Goal: Task Accomplishment & Management: Use online tool/utility

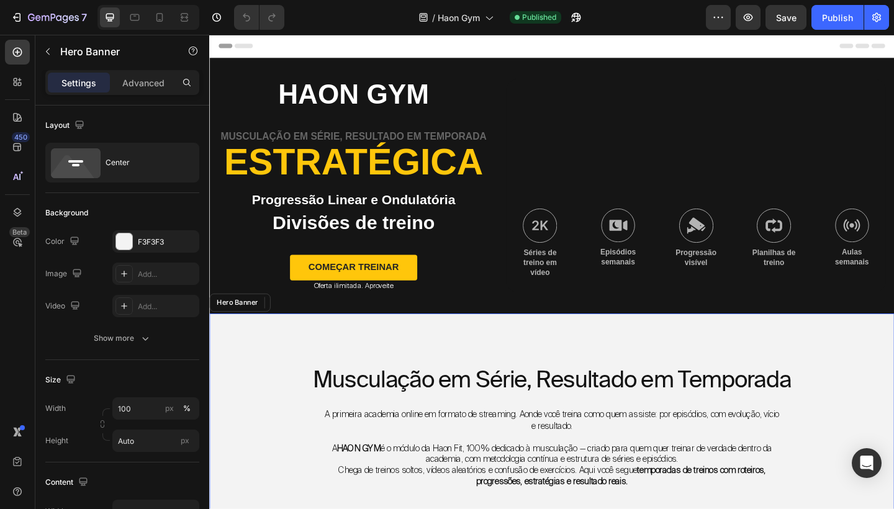
click at [494, 383] on div "Musculação em Série, Resultado em Temporada Heading A primeira academia online …" at bounding box center [581, 511] width 745 height 346
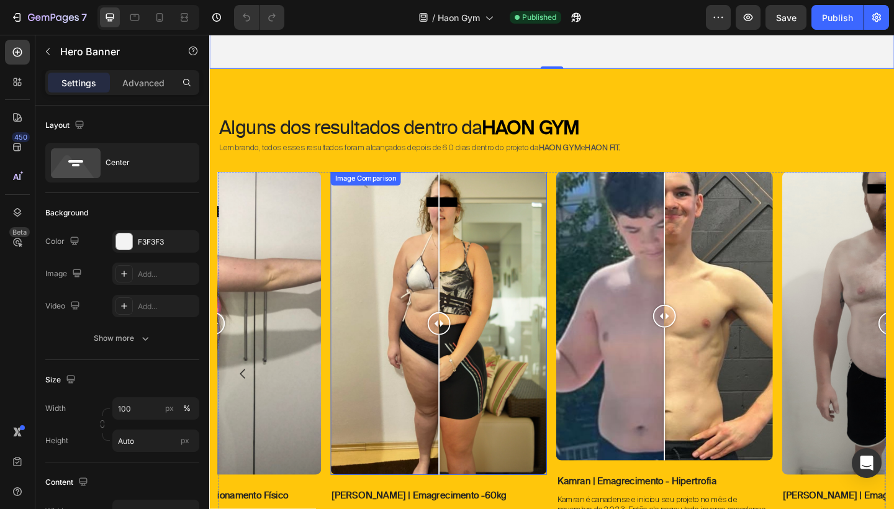
scroll to position [638, 0]
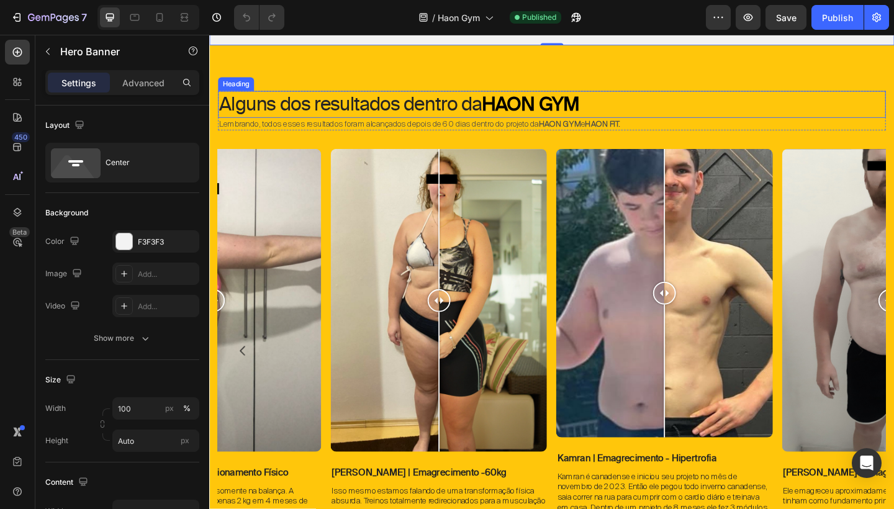
click at [545, 101] on strong "HAON GYM" at bounding box center [558, 110] width 106 height 25
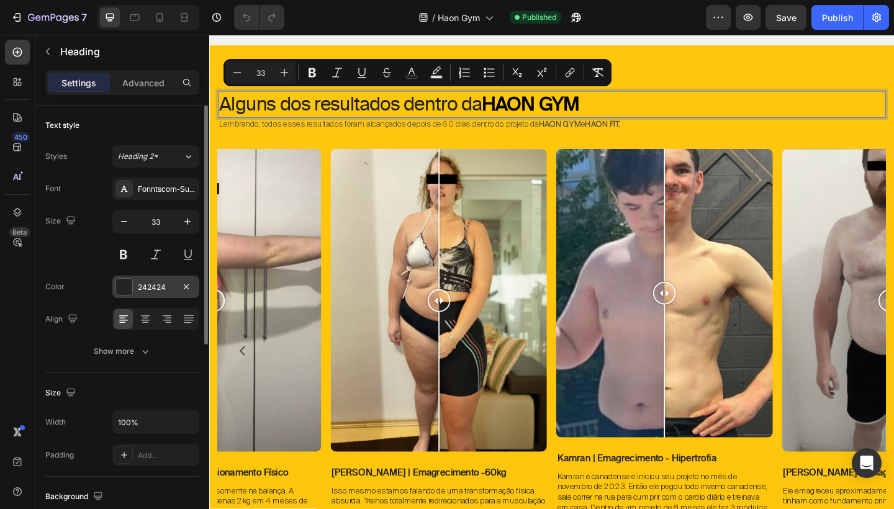
click at [156, 295] on div "242424" at bounding box center [155, 287] width 87 height 22
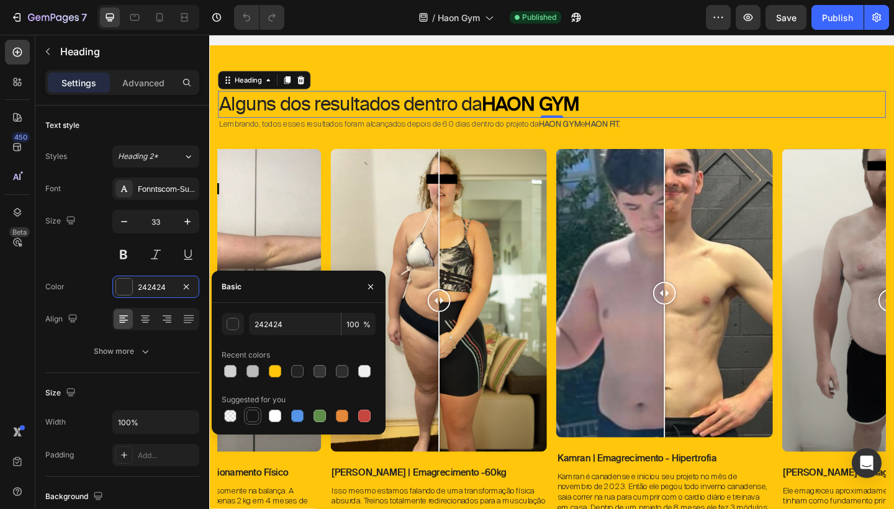
click at [255, 416] on div at bounding box center [252, 416] width 12 height 12
type input "151515"
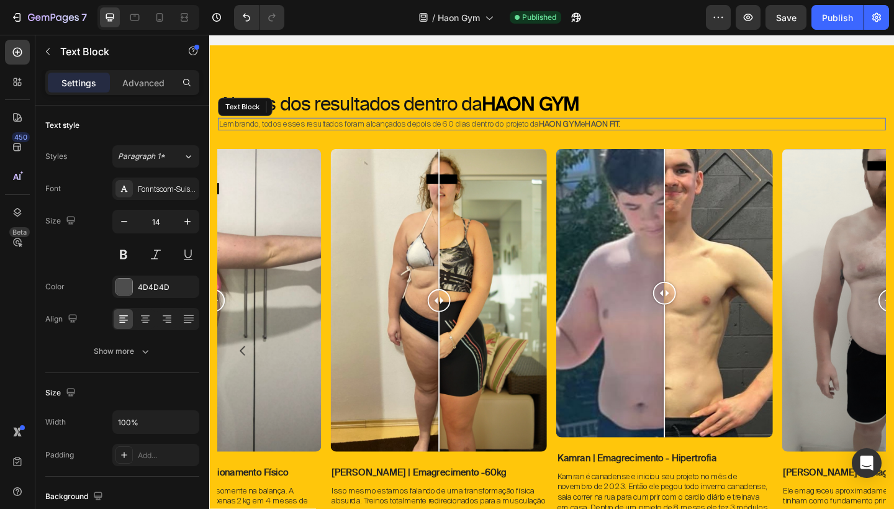
click at [458, 130] on p "Lembrando, todos esses resultados foram alcançados depois de 60 dias dentro do …" at bounding box center [582, 132] width 724 height 11
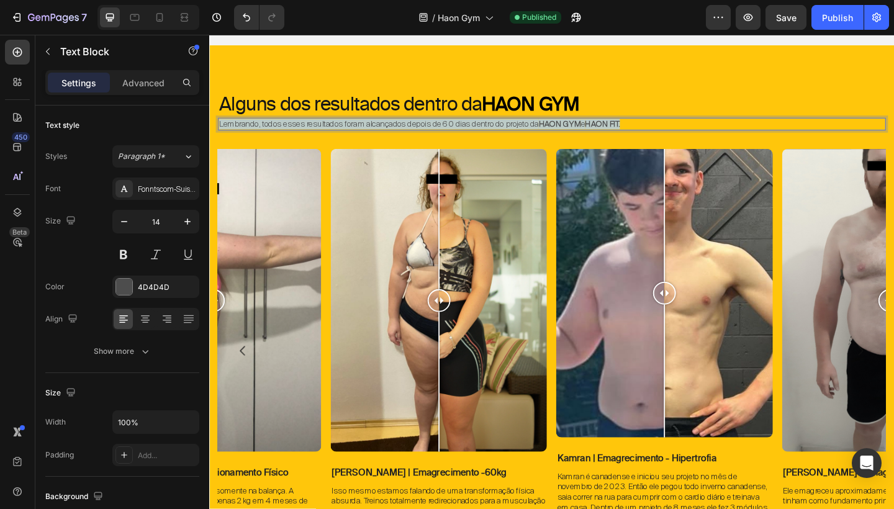
click at [458, 130] on p "Lembrando, todos esses resultados foram alcançados depois de 60 dias dentro do …" at bounding box center [582, 132] width 724 height 11
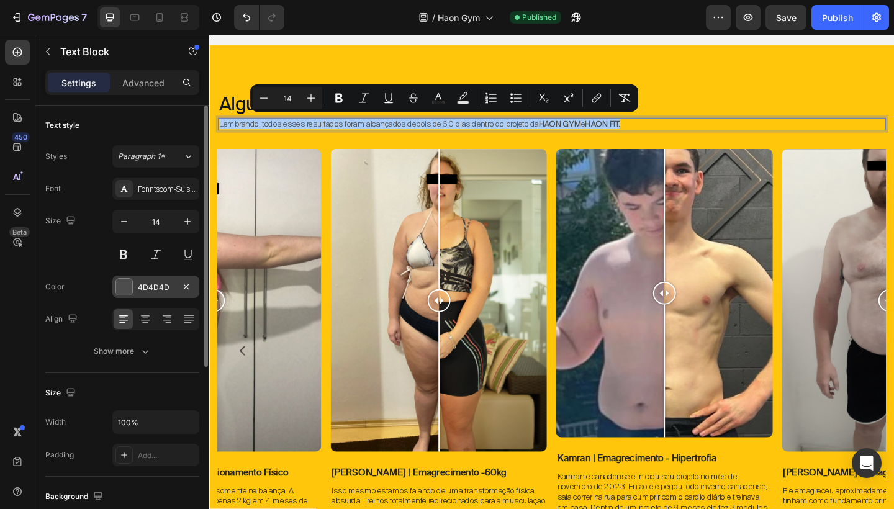
click at [148, 291] on div "4D4D4D" at bounding box center [156, 287] width 36 height 11
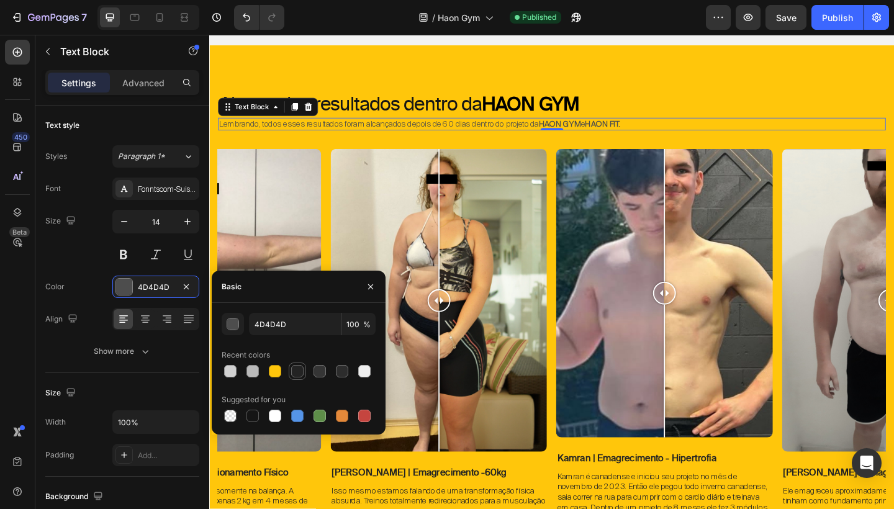
click at [297, 367] on div at bounding box center [297, 371] width 12 height 12
type input "232323"
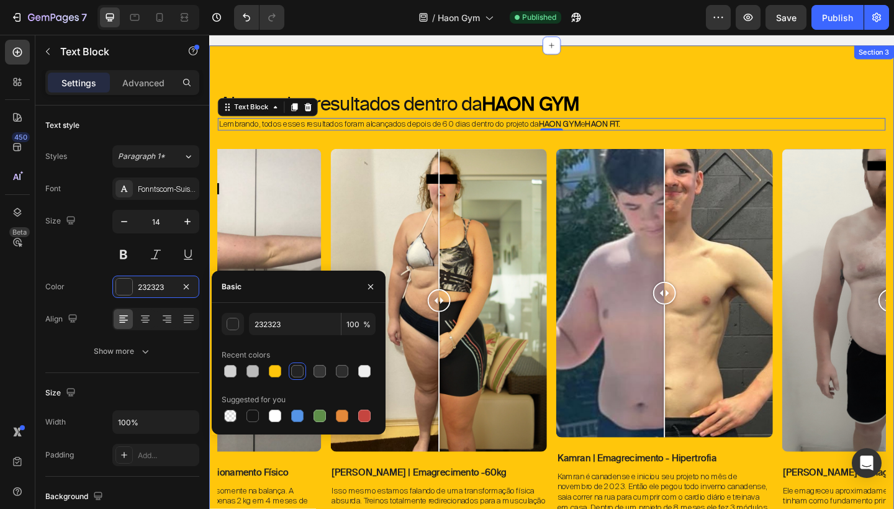
click at [795, 74] on div "Alguns dos resultados dentro da HAON GYM Heading Lembrando, todos esses resulta…" at bounding box center [581, 348] width 745 height 603
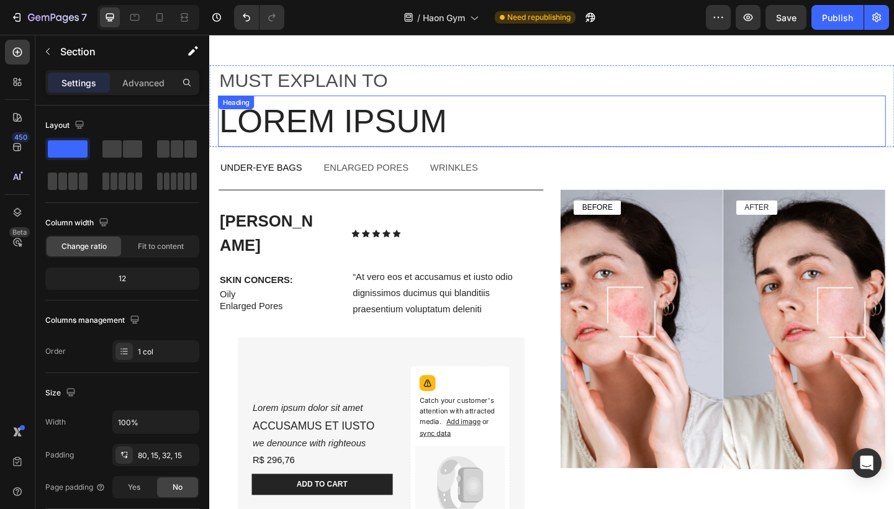
scroll to position [2901, 0]
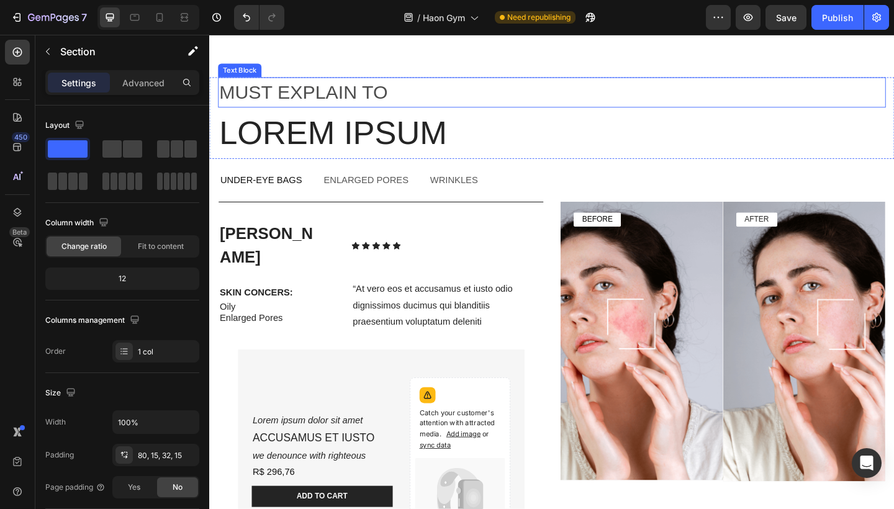
click at [404, 104] on p "must explain to" at bounding box center [582, 98] width 724 height 31
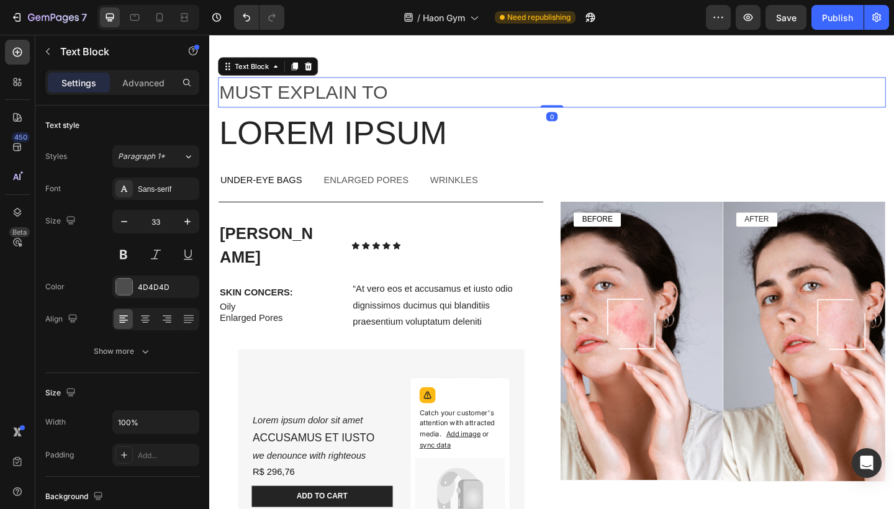
click at [404, 104] on p "must explain to" at bounding box center [582, 98] width 724 height 31
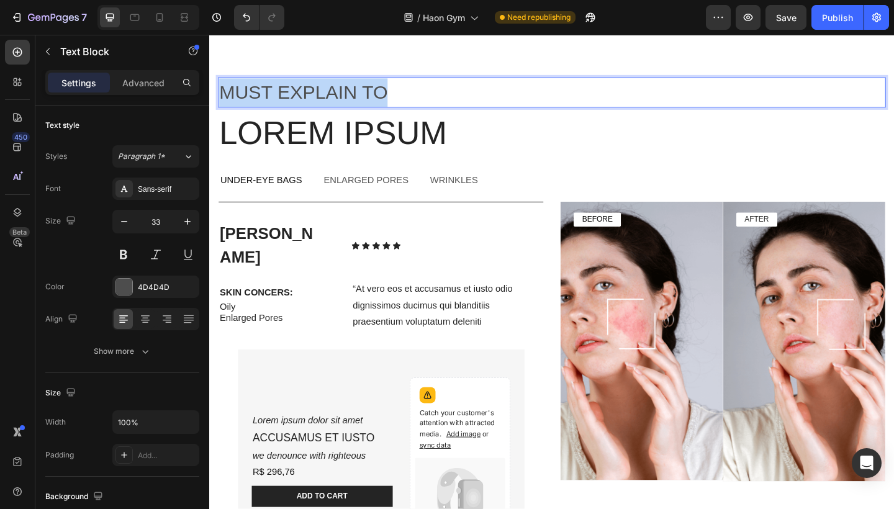
click at [404, 104] on p "must explain to" at bounding box center [582, 98] width 724 height 31
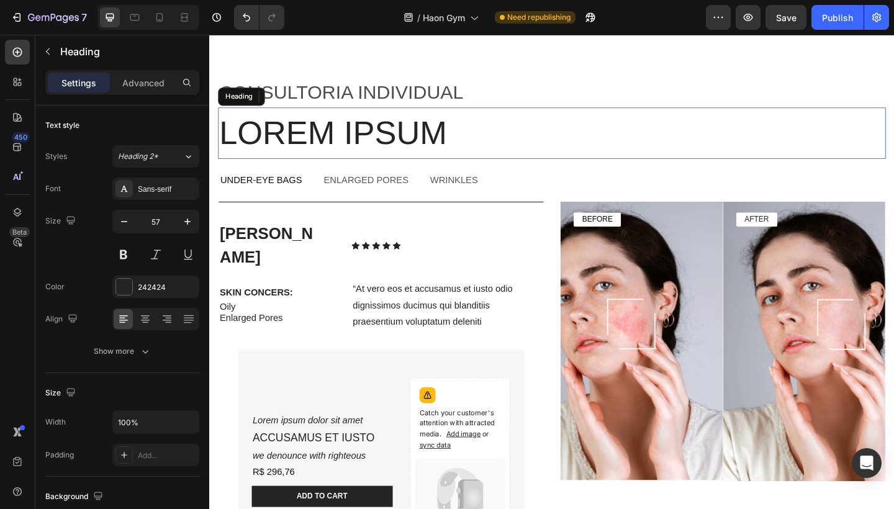
click at [371, 137] on h2 "Lorem ipsum" at bounding box center [582, 142] width 726 height 56
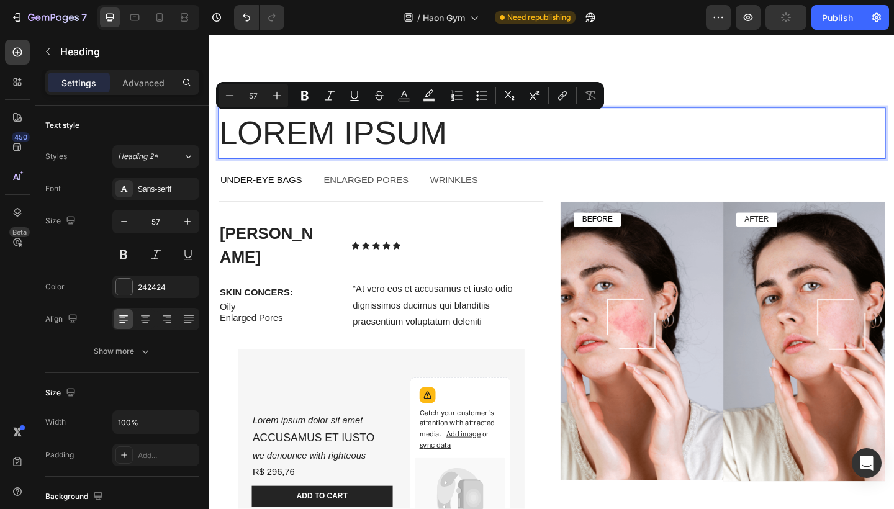
click at [371, 137] on p "Lorem ipsum" at bounding box center [582, 141] width 724 height 53
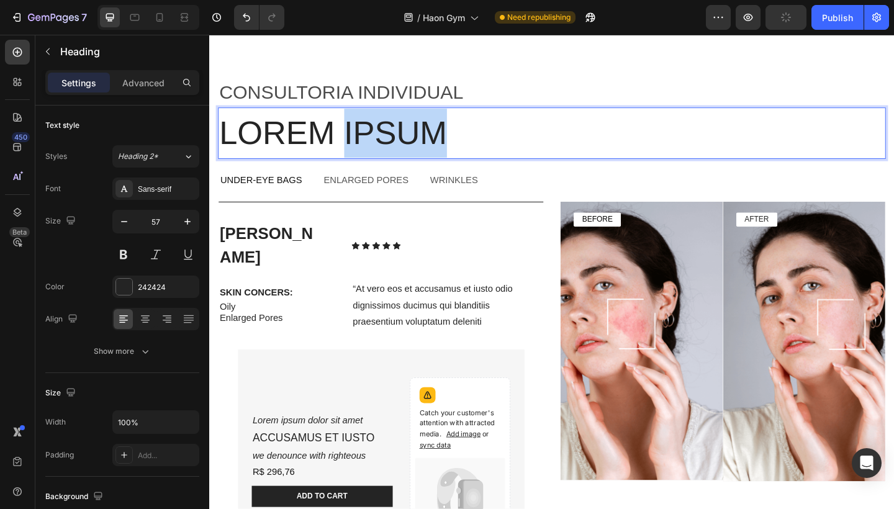
click at [371, 137] on p "Lorem ipsum" at bounding box center [582, 141] width 724 height 53
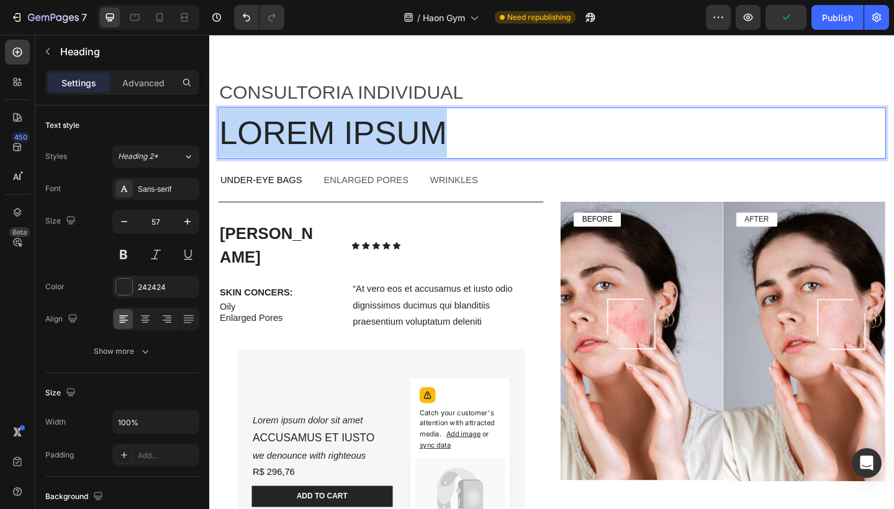
click at [371, 137] on p "Lorem ipsum" at bounding box center [582, 141] width 724 height 53
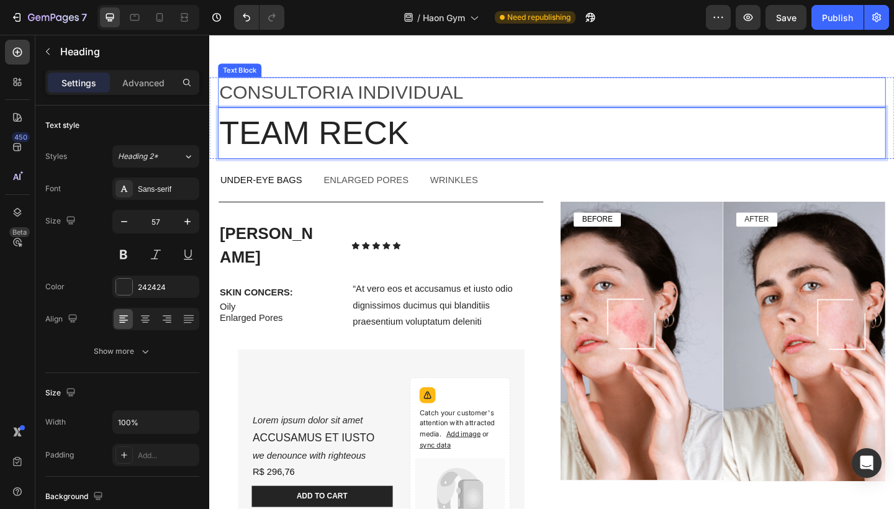
click at [551, 81] on div "Consultoria individual" at bounding box center [582, 98] width 726 height 34
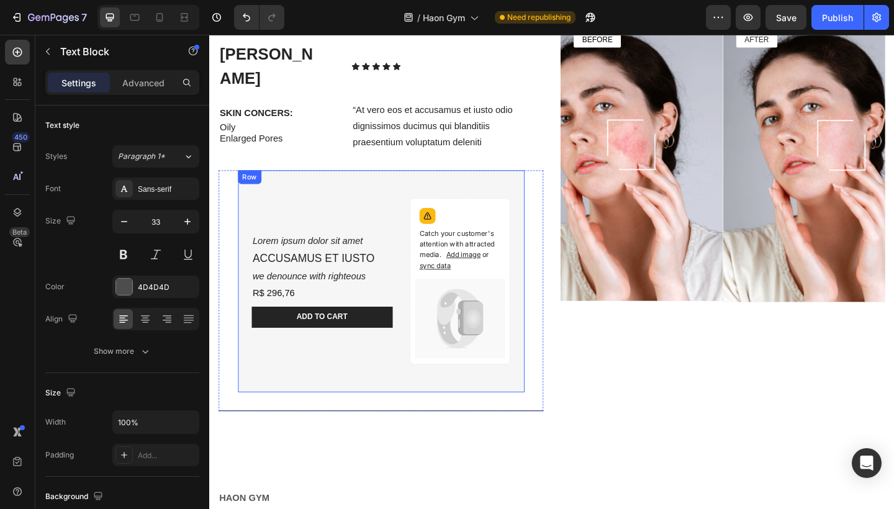
scroll to position [3093, 0]
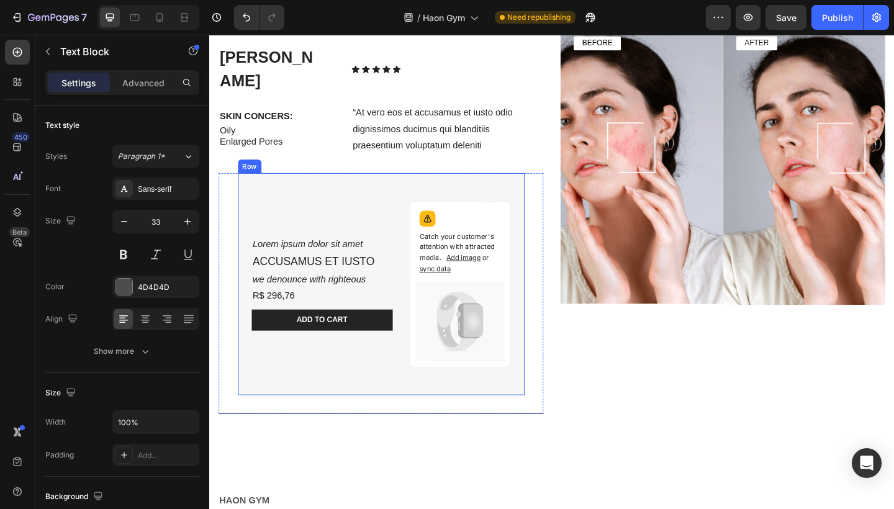
click at [540, 186] on div "Lorem ipsum dolor sit amet Text Block ACCUSAMUS ET IUSTO Text Block we denounce…" at bounding box center [396, 306] width 312 height 241
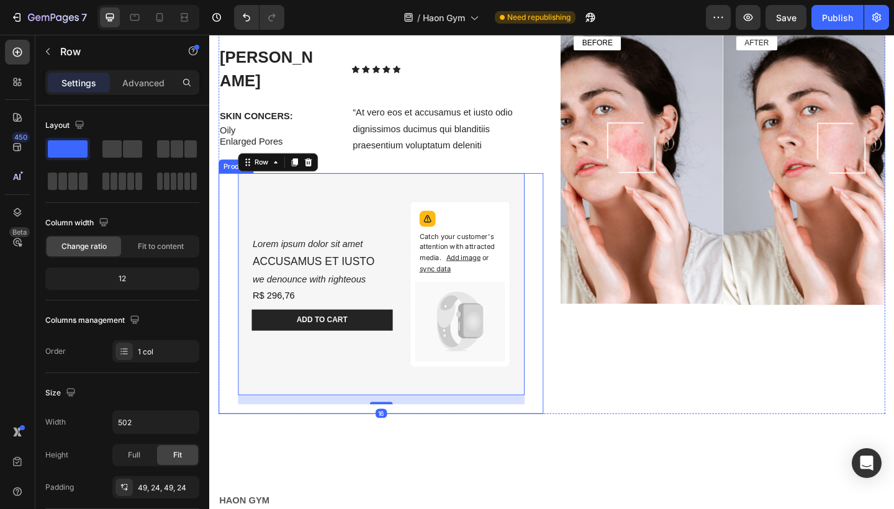
click at [558, 186] on div "Lorem ipsum dolor sit amet Text Block ACCUSAMUS ET IUSTO Text Block we denounce…" at bounding box center [395, 316] width 353 height 261
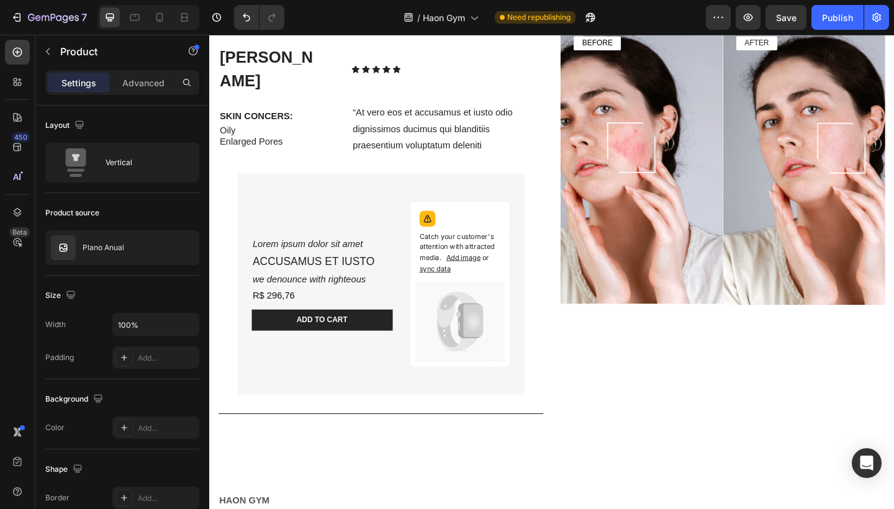
click at [556, 186] on div "Lorem ipsum dolor sit amet Text Block ACCUSAMUS ET IUSTO Text Block we denounce…" at bounding box center [395, 316] width 353 height 261
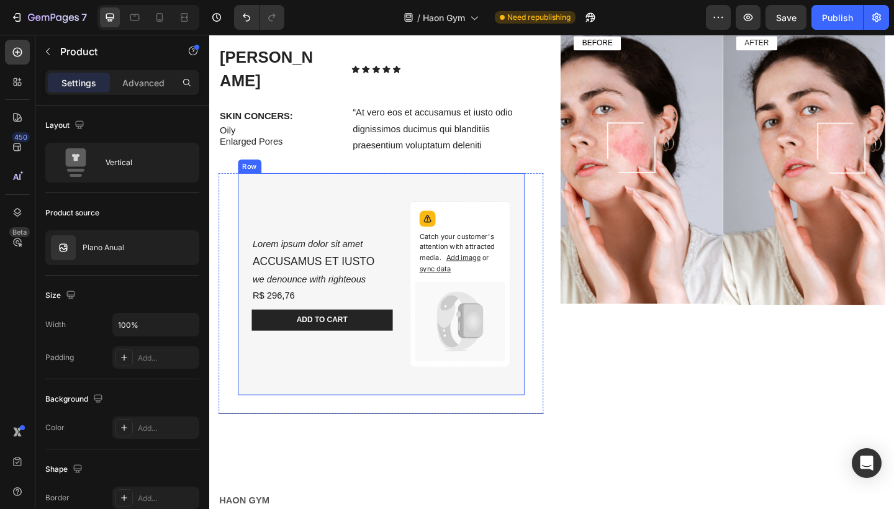
click at [547, 186] on div "Lorem ipsum dolor sit amet Text Block ACCUSAMUS ET IUSTO Text Block we denounce…" at bounding box center [396, 306] width 312 height 241
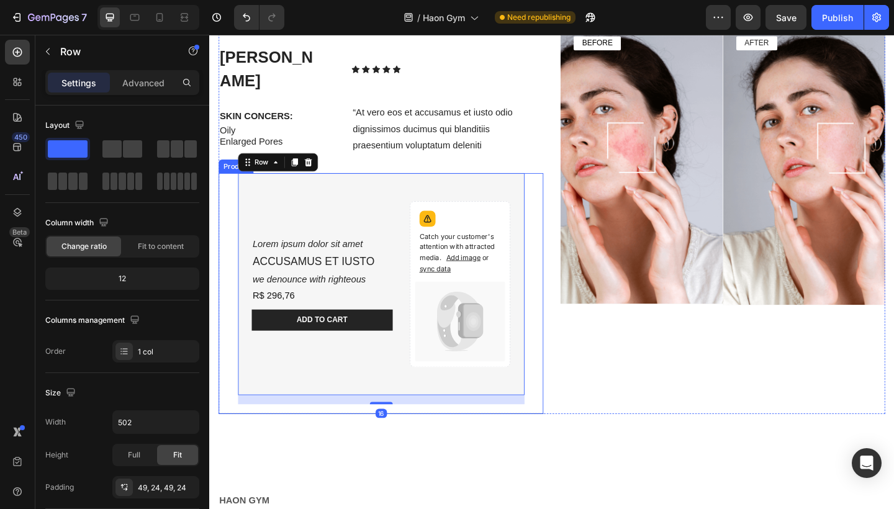
click at [557, 186] on div "Lorem ipsum dolor sit amet Text Block ACCUSAMUS ET IUSTO Text Block we denounce…" at bounding box center [395, 316] width 353 height 261
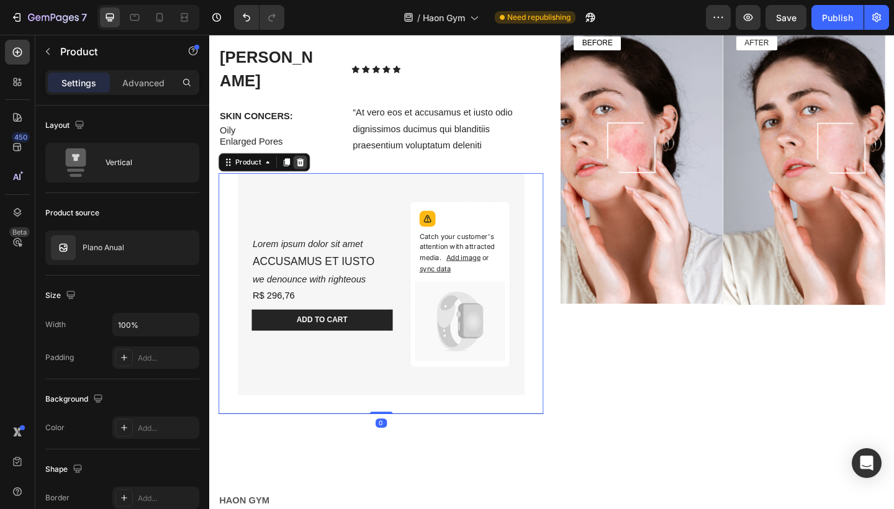
click at [304, 169] on icon at bounding box center [308, 174] width 10 height 10
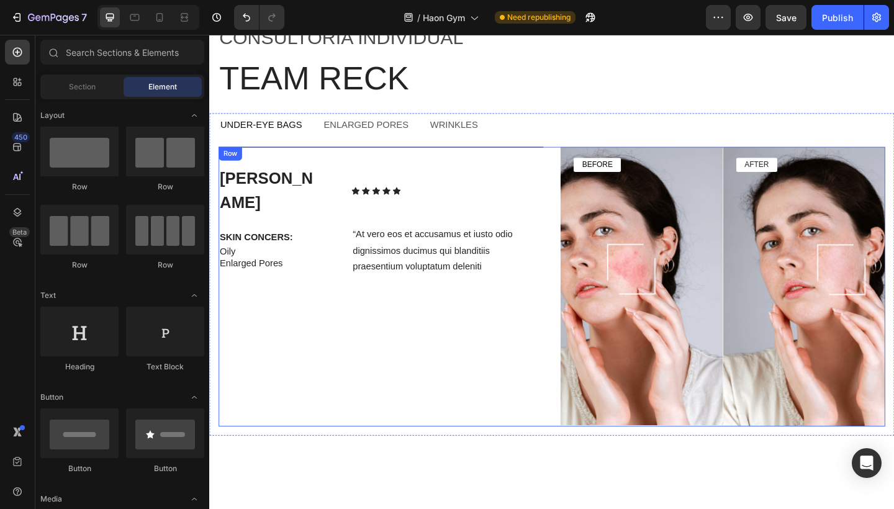
scroll to position [2953, 0]
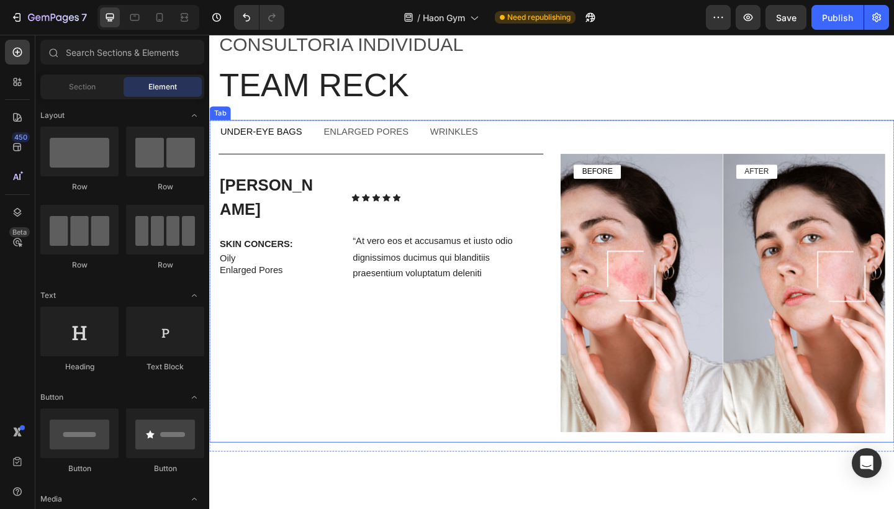
click at [386, 133] on div "Enlarged pores" at bounding box center [379, 141] width 96 height 17
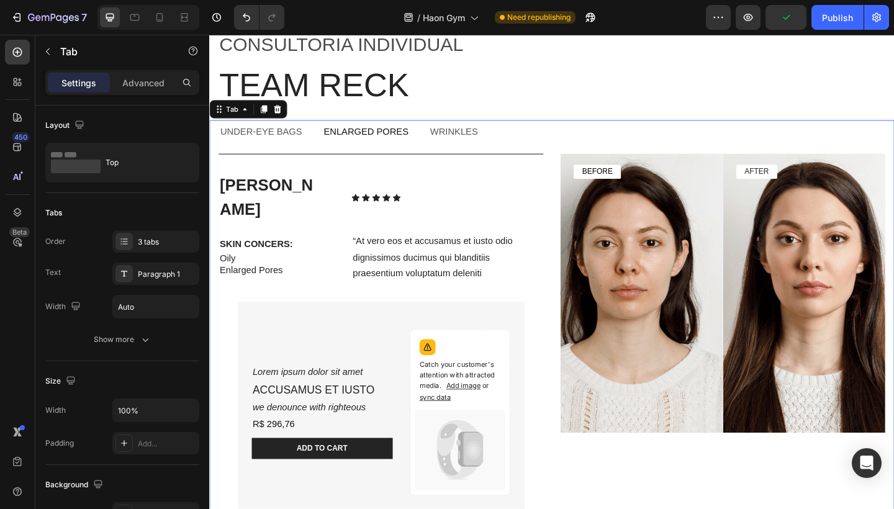
click at [298, 142] on p "Under-Eye Bags" at bounding box center [265, 141] width 89 height 13
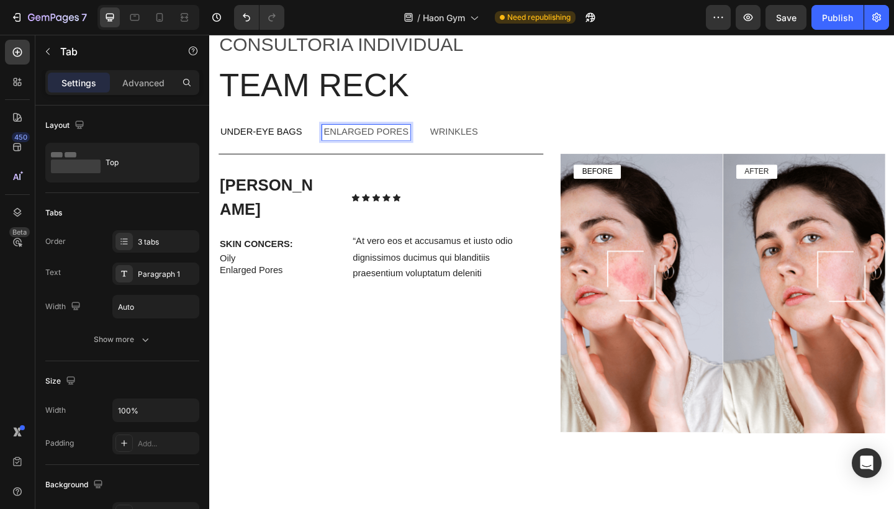
click at [346, 143] on p "Enlarged pores" at bounding box center [379, 141] width 92 height 13
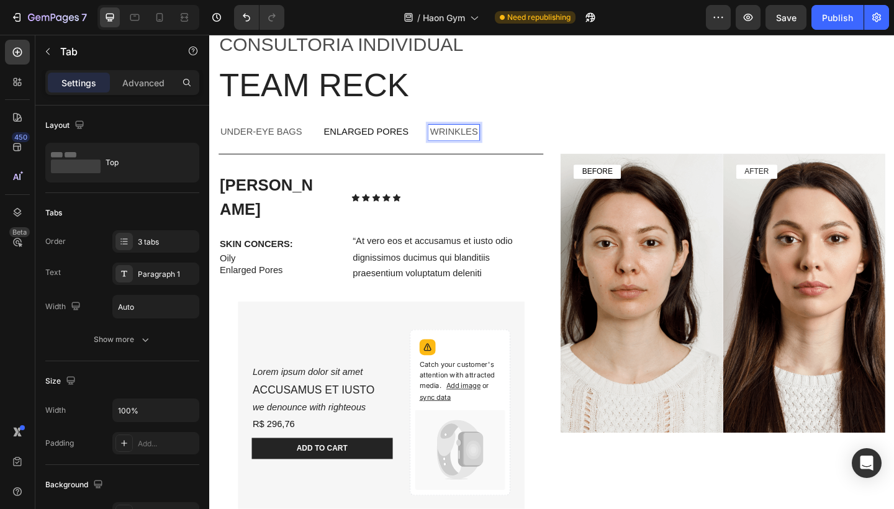
click at [458, 143] on p "wrinkles" at bounding box center [475, 141] width 52 height 13
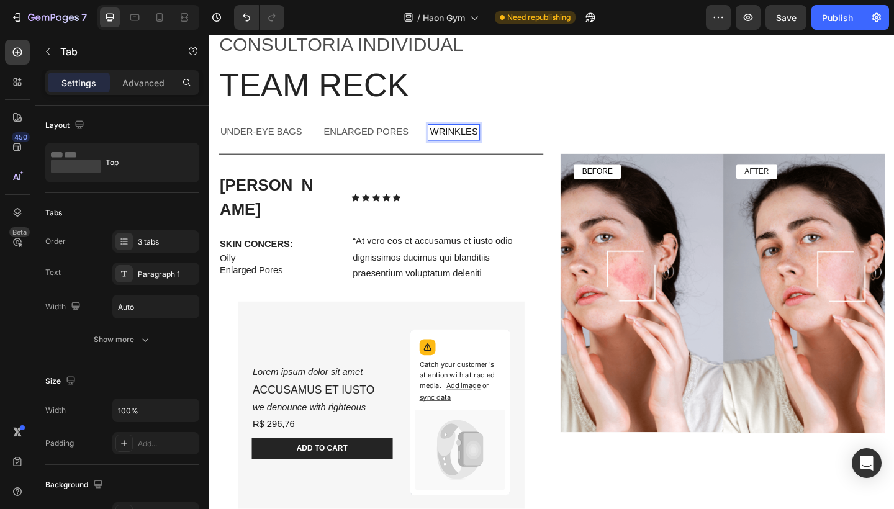
click at [281, 140] on p "Under-Eye Bags" at bounding box center [265, 141] width 89 height 13
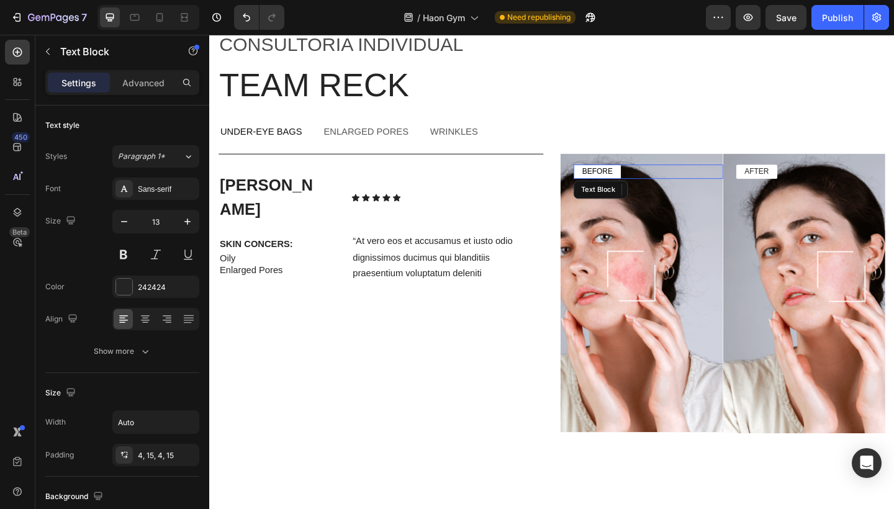
click at [636, 183] on span "BEFORE" at bounding box center [631, 183] width 33 height 9
click at [809, 181] on p "AFTER" at bounding box center [804, 184] width 27 height 11
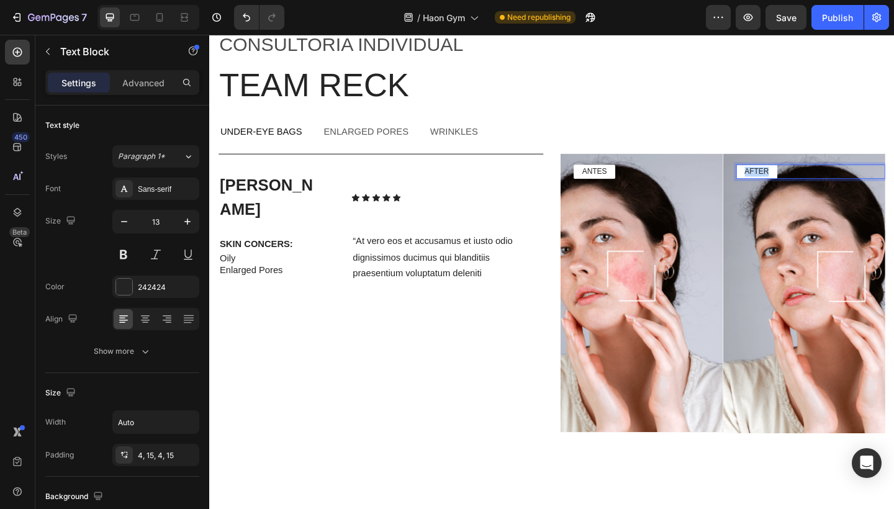
click at [809, 181] on p "AFTER" at bounding box center [804, 184] width 27 height 11
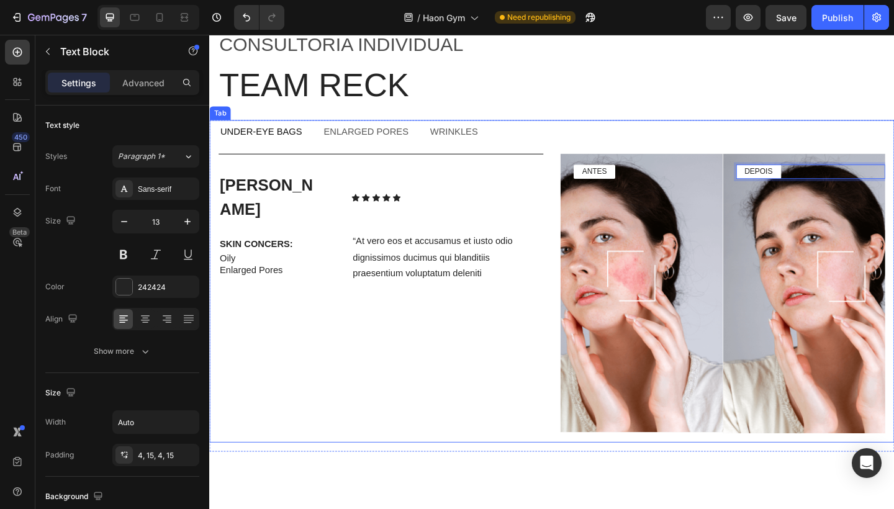
click at [403, 141] on p "Enlarged pores" at bounding box center [379, 141] width 92 height 13
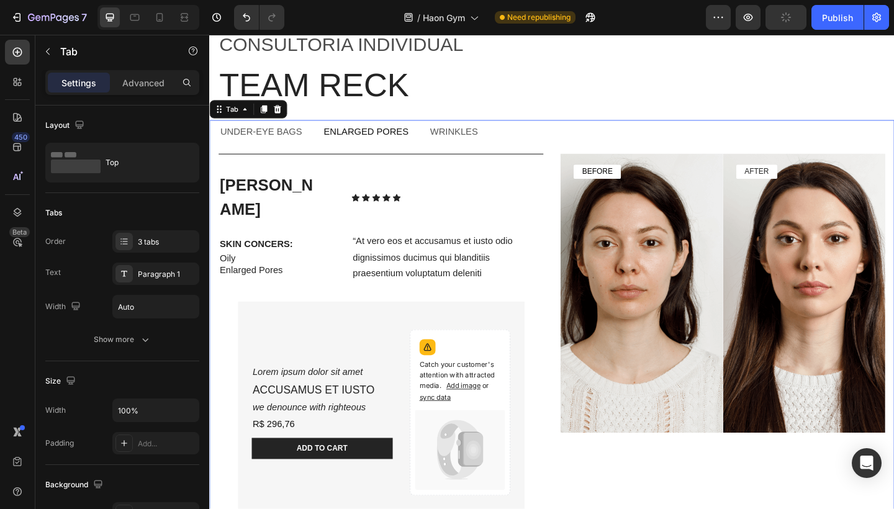
click at [285, 148] on li "Under-Eye Bags" at bounding box center [265, 141] width 112 height 27
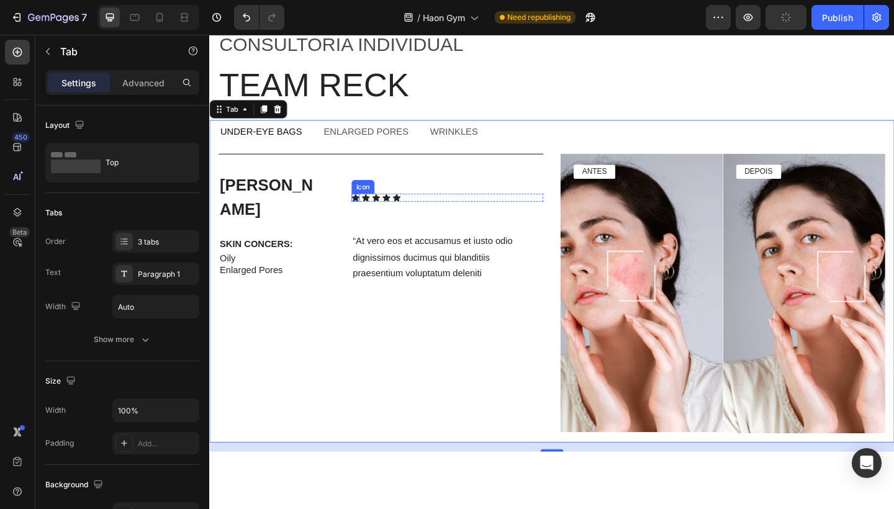
click at [368, 208] on div "Icon" at bounding box center [368, 212] width 9 height 9
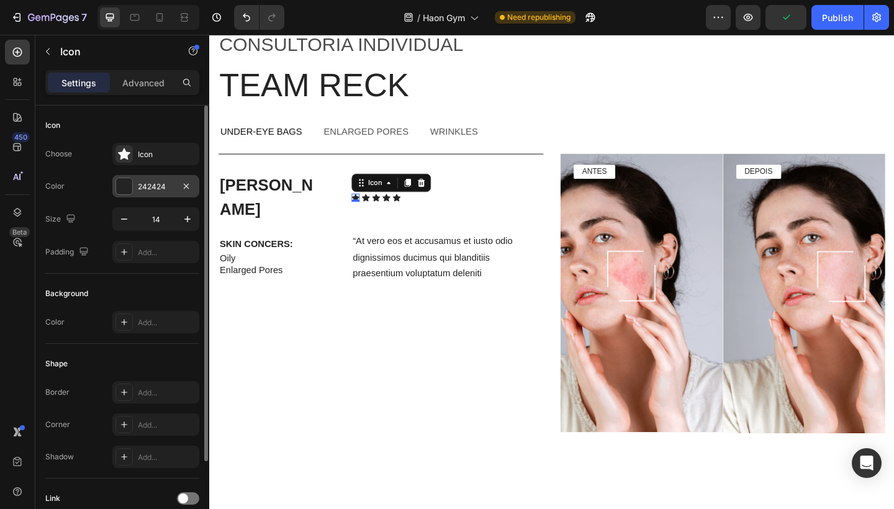
click at [146, 183] on div "242424" at bounding box center [156, 186] width 36 height 11
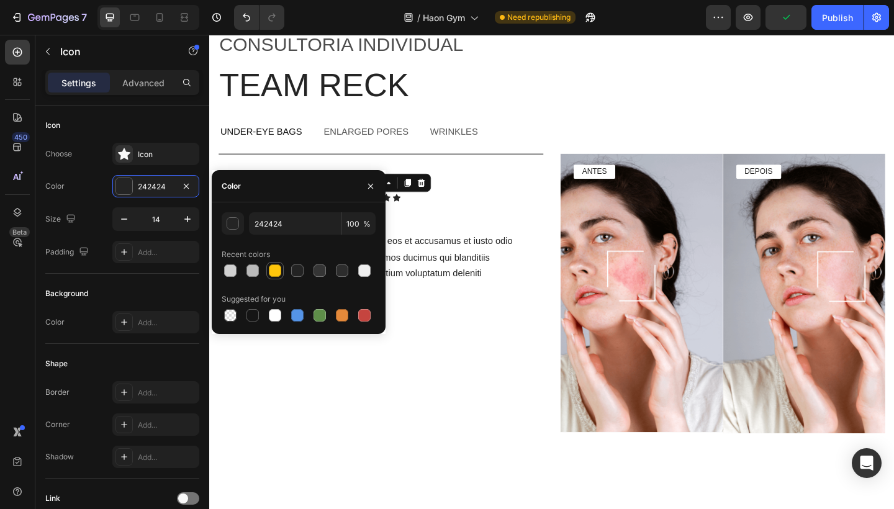
click at [281, 269] on div at bounding box center [275, 270] width 12 height 12
type input "FFC60B"
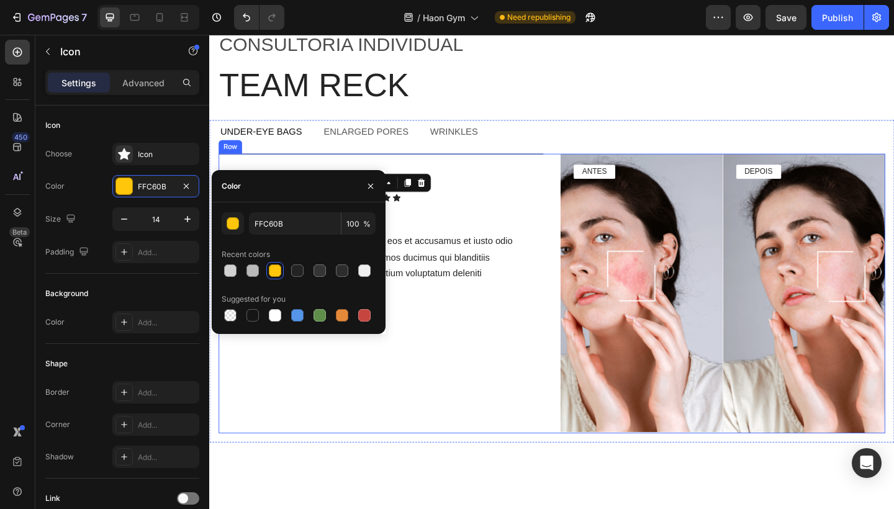
click at [426, 220] on div "[PERSON_NAME] Text Block Icon 0 Icon Icon Icon Icon Icon List Row SKIN CONCERS:…" at bounding box center [395, 317] width 353 height 304
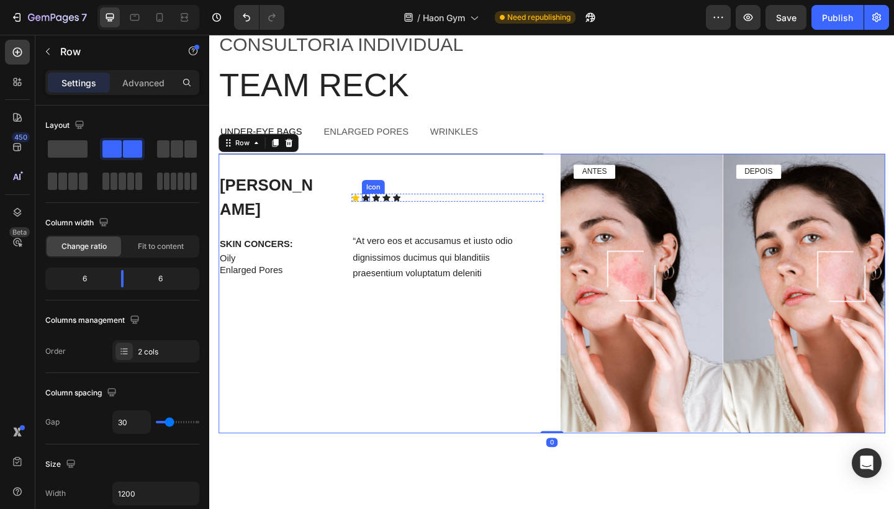
click at [379, 208] on icon at bounding box center [379, 212] width 9 height 8
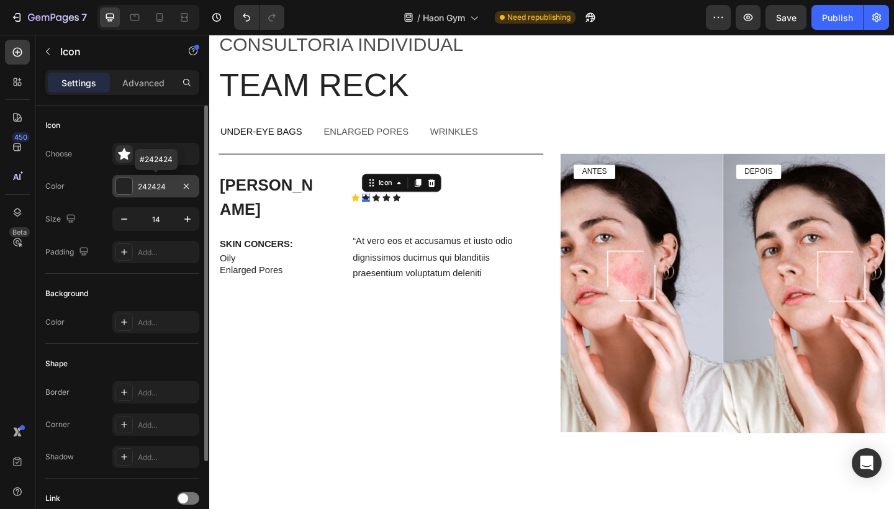
click at [165, 191] on div "242424" at bounding box center [156, 186] width 36 height 11
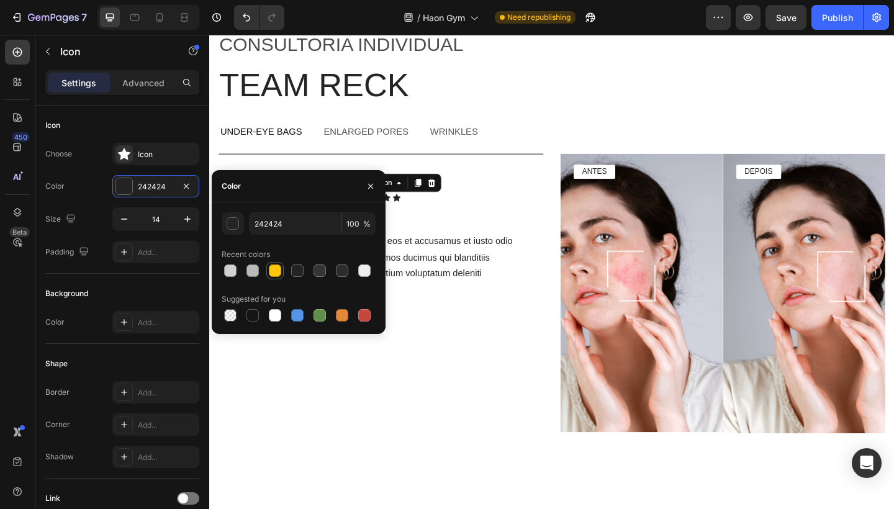
click at [274, 274] on div at bounding box center [275, 270] width 12 height 12
type input "FFC60B"
click at [433, 204] on div "Icon Icon 0 Icon Icon Icon Icon List" at bounding box center [468, 212] width 209 height 55
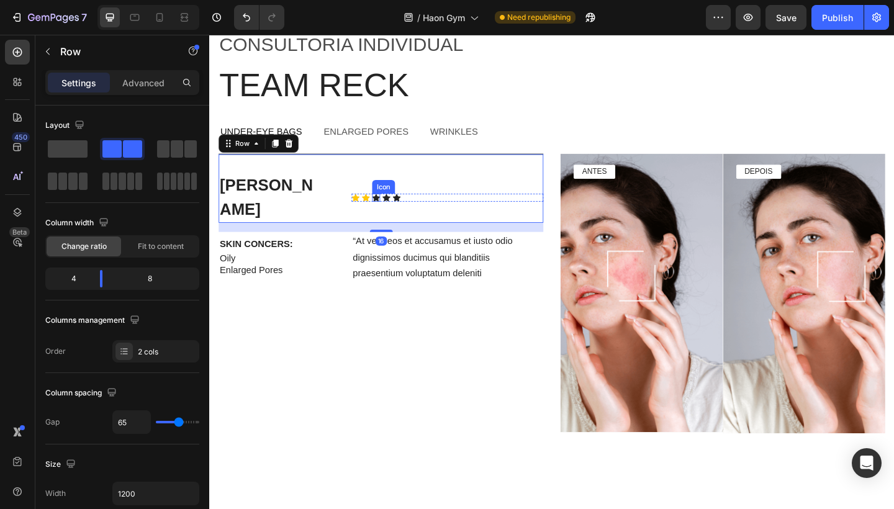
click at [392, 208] on icon at bounding box center [390, 212] width 9 height 9
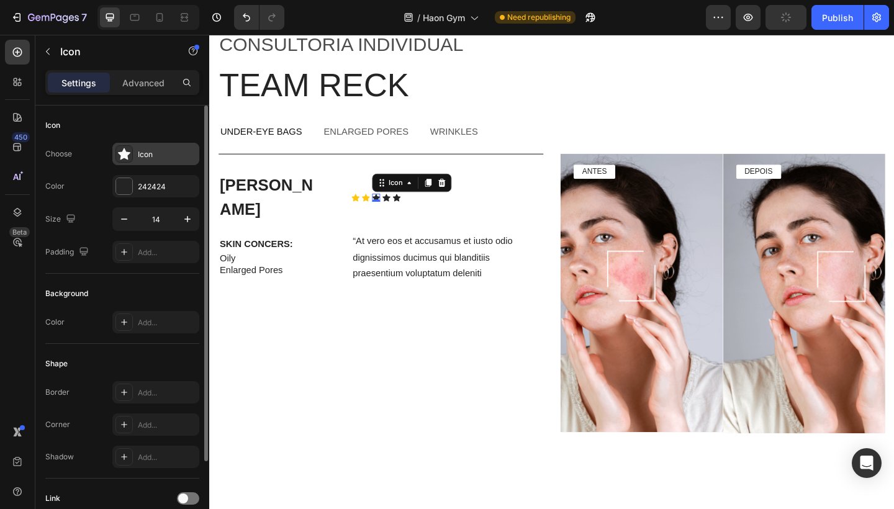
click at [159, 156] on div "Icon" at bounding box center [167, 154] width 58 height 11
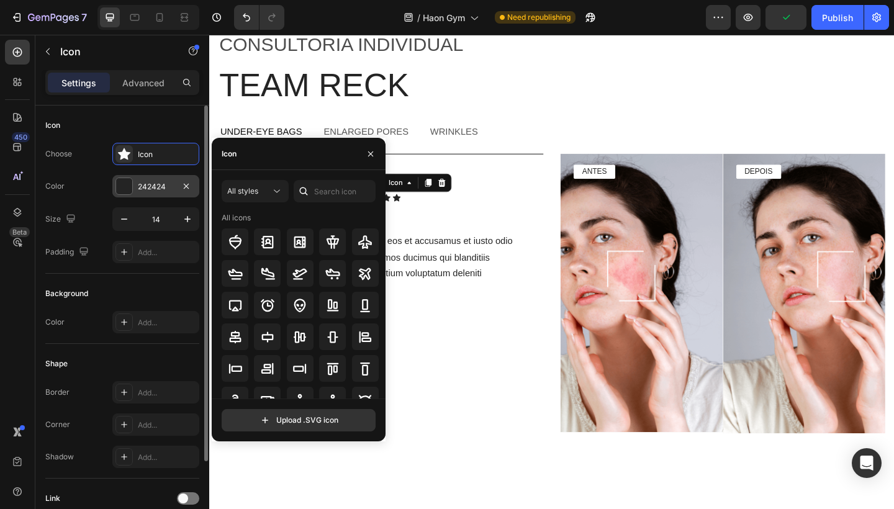
click at [158, 178] on div "242424" at bounding box center [155, 186] width 87 height 22
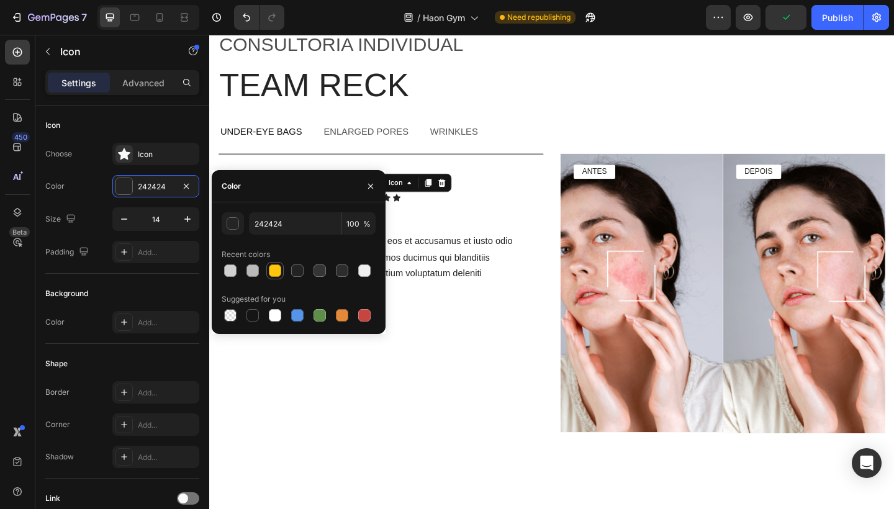
click at [278, 268] on div at bounding box center [275, 270] width 12 height 12
type input "FFC60B"
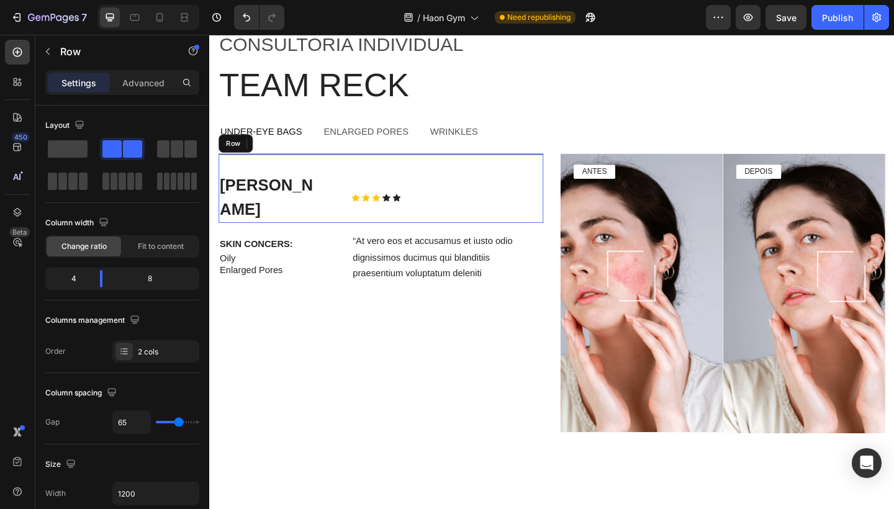
click at [428, 207] on div "Icon Icon Icon 0 Icon Icon Icon List" at bounding box center [468, 212] width 209 height 55
click at [400, 208] on icon at bounding box center [401, 212] width 9 height 8
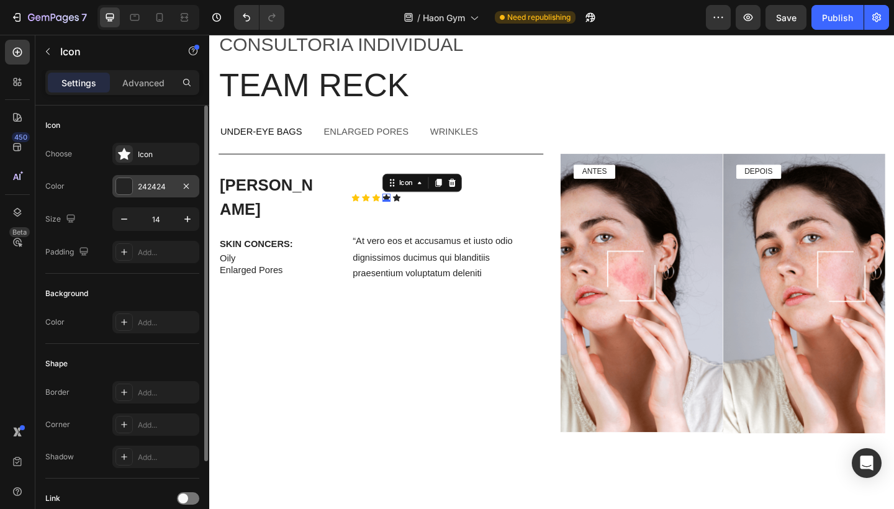
click at [168, 189] on div "242424" at bounding box center [156, 186] width 36 height 11
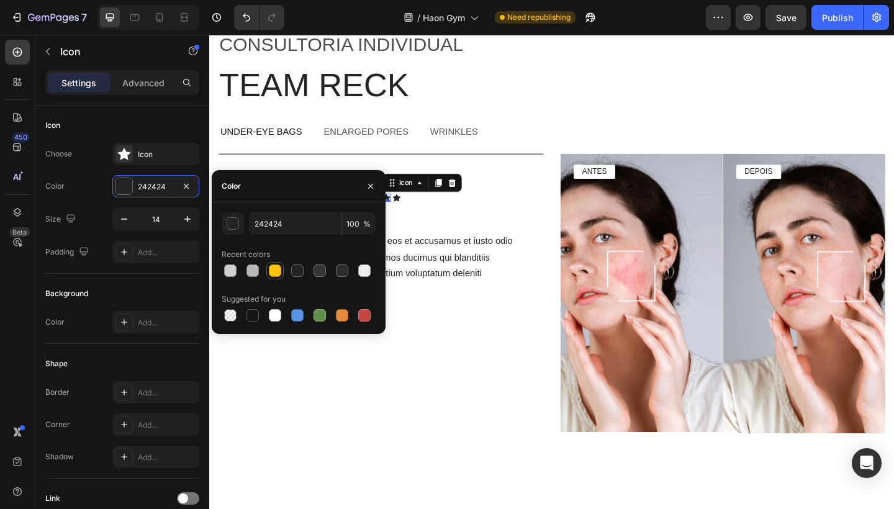
click at [274, 272] on div at bounding box center [275, 270] width 12 height 12
type input "FFC60B"
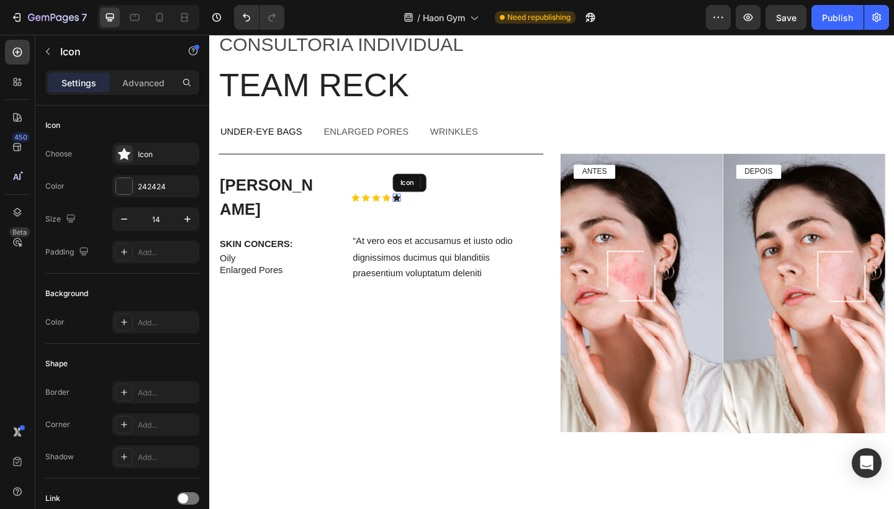
click at [414, 208] on div "Icon" at bounding box center [412, 212] width 9 height 9
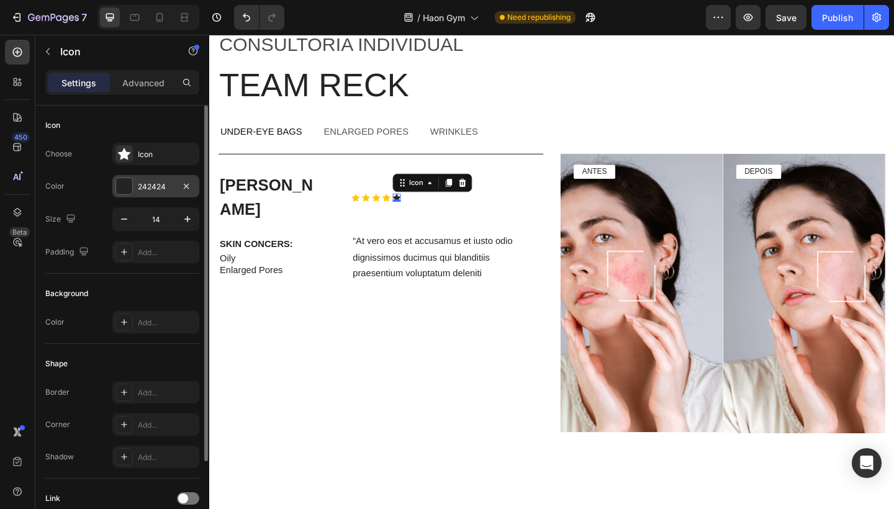
click at [160, 181] on div "242424" at bounding box center [156, 186] width 36 height 11
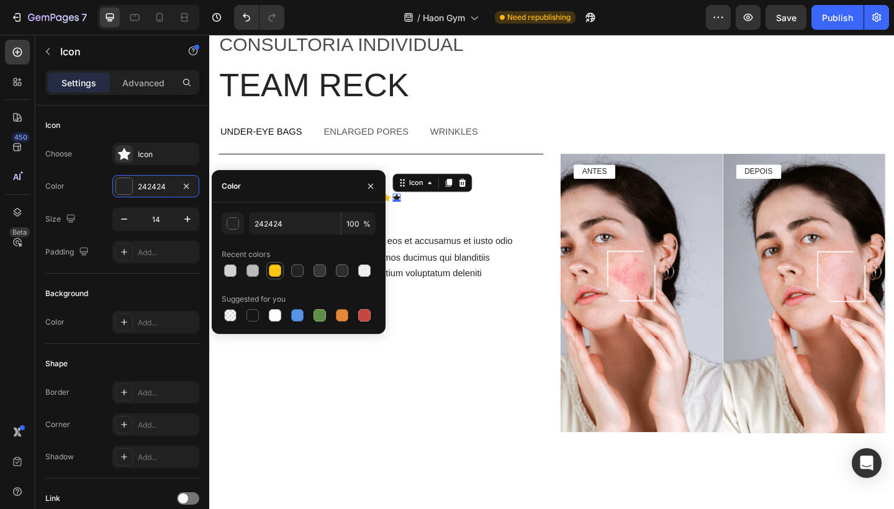
click at [277, 269] on div at bounding box center [275, 270] width 12 height 12
type input "FFC60B"
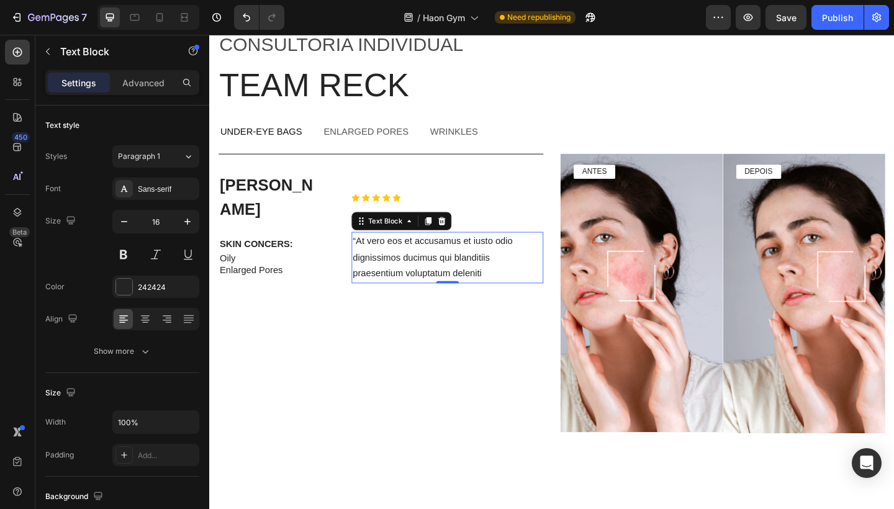
click at [476, 268] on p "“At vero eos et accusamus et iusto odio dignissimos ducimus qui blanditiis prae…" at bounding box center [468, 277] width 206 height 53
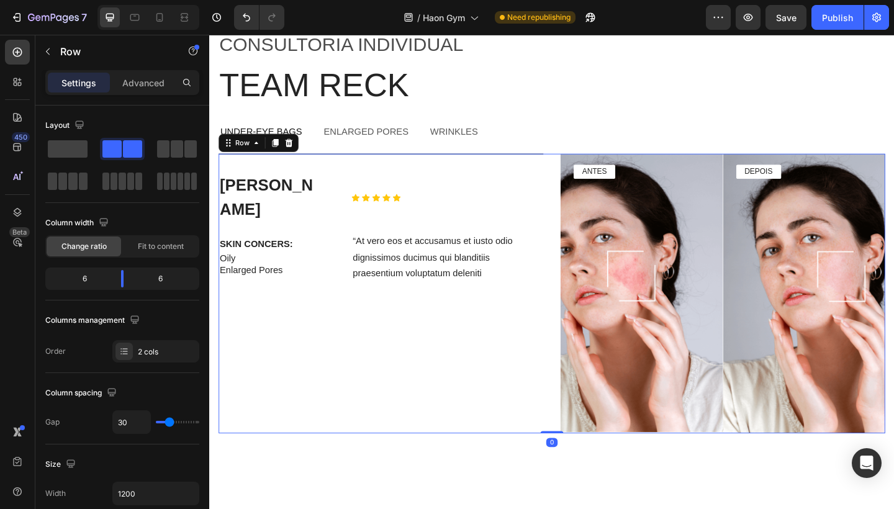
click at [340, 295] on div "[PERSON_NAME] Text Block Icon Icon Icon Icon Icon Icon List Row SKIN CONCERS: T…" at bounding box center [395, 317] width 353 height 304
click at [53, 53] on button "button" at bounding box center [48, 52] width 20 height 20
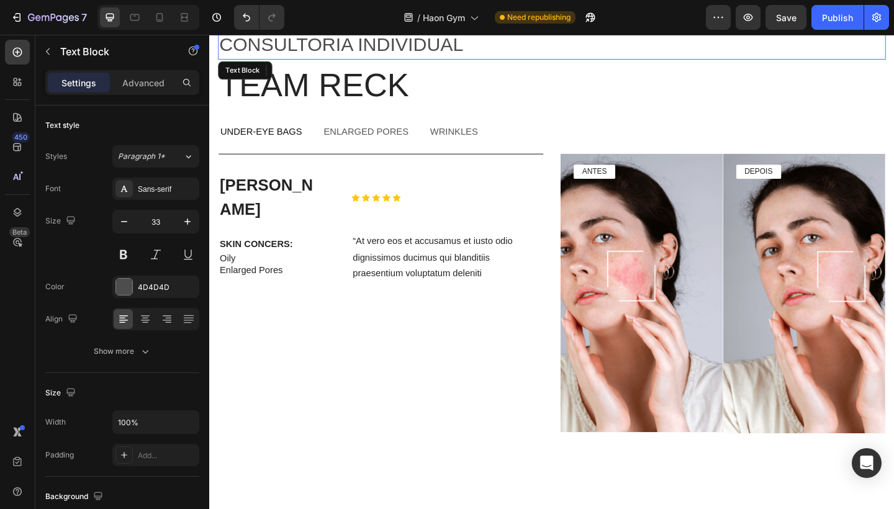
click at [492, 45] on p "Consultoria individual" at bounding box center [582, 45] width 724 height 31
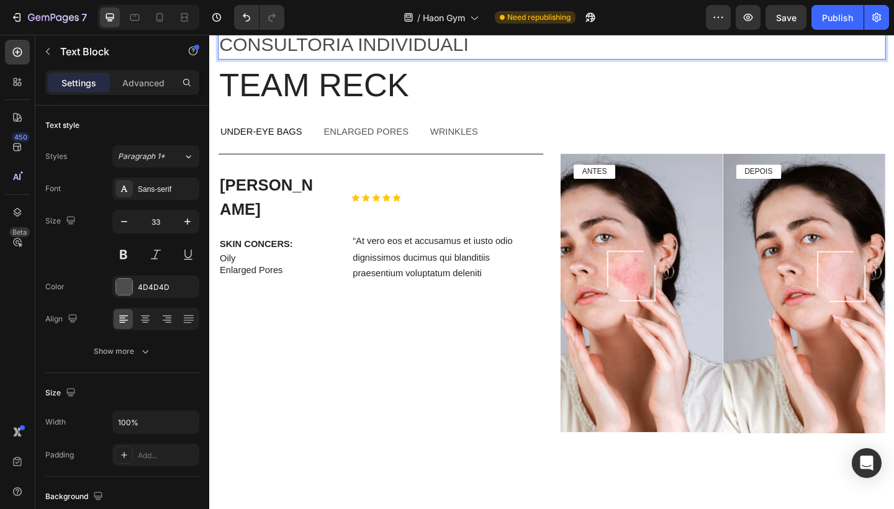
scroll to position [2951, 0]
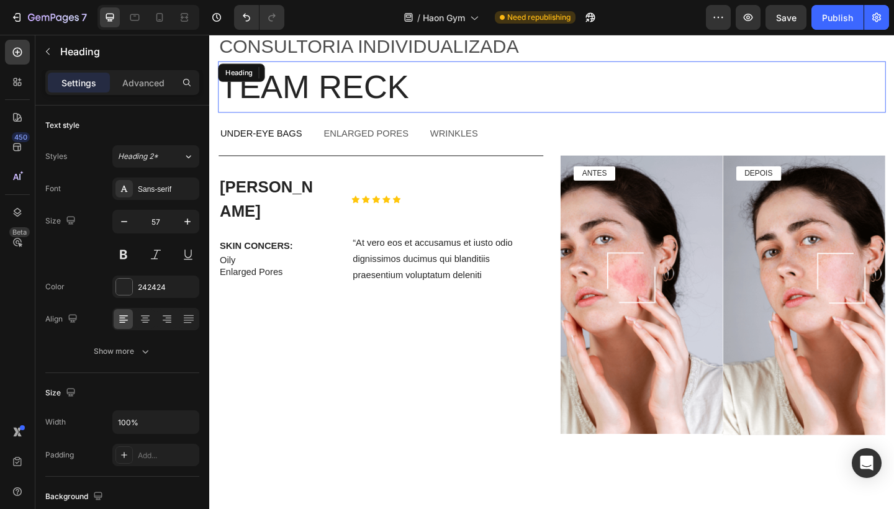
drag, startPoint x: 219, startPoint y: 133, endPoint x: 665, endPoint y: 87, distance: 449.4
click at [665, 87] on p "Team reck" at bounding box center [582, 91] width 724 height 53
click at [517, 207] on div "Icon Icon Icon Icon Icon Icon List" at bounding box center [468, 214] width 209 height 55
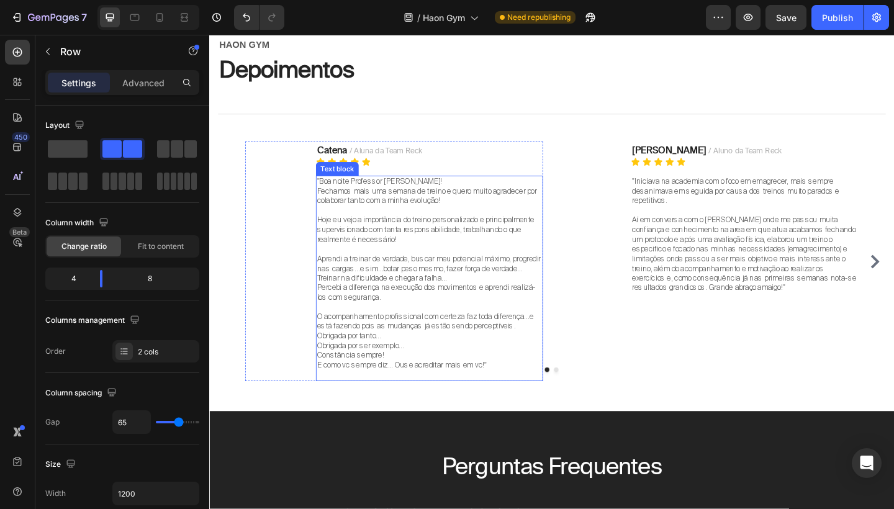
scroll to position [3388, 0]
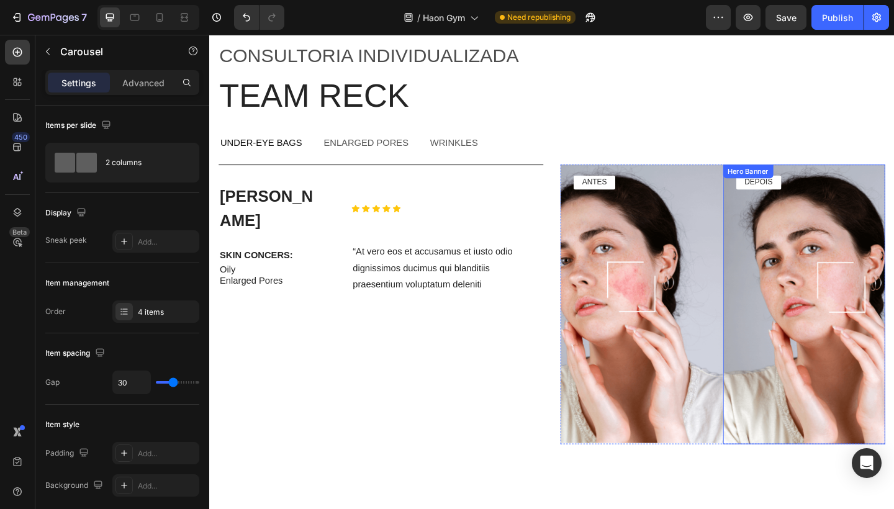
scroll to position [2940, 0]
